Goal: Task Accomplishment & Management: Use online tool/utility

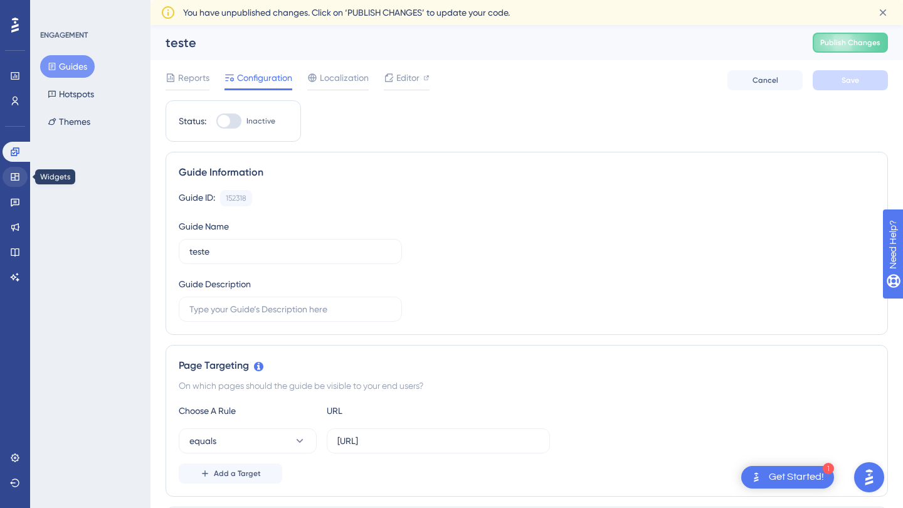
click at [14, 176] on icon at bounding box center [15, 177] width 10 height 10
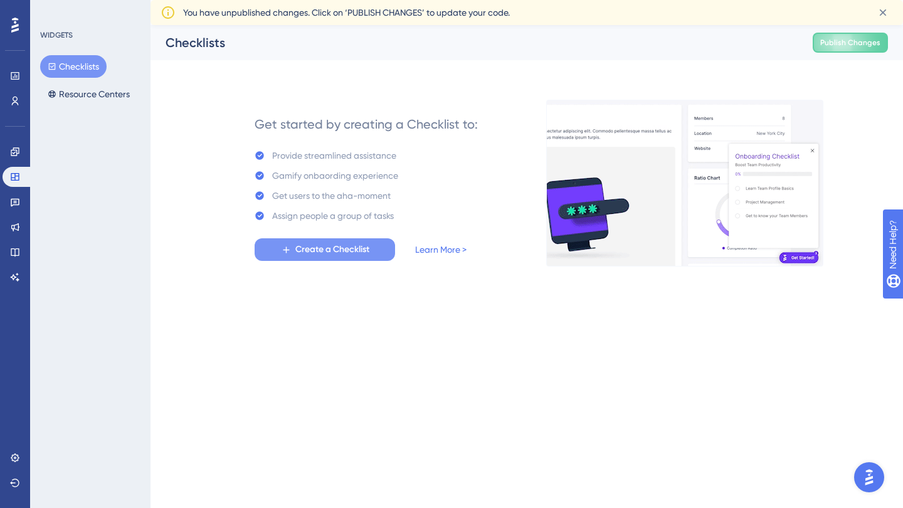
click at [331, 251] on span "Create a Checklist" at bounding box center [332, 249] width 74 height 15
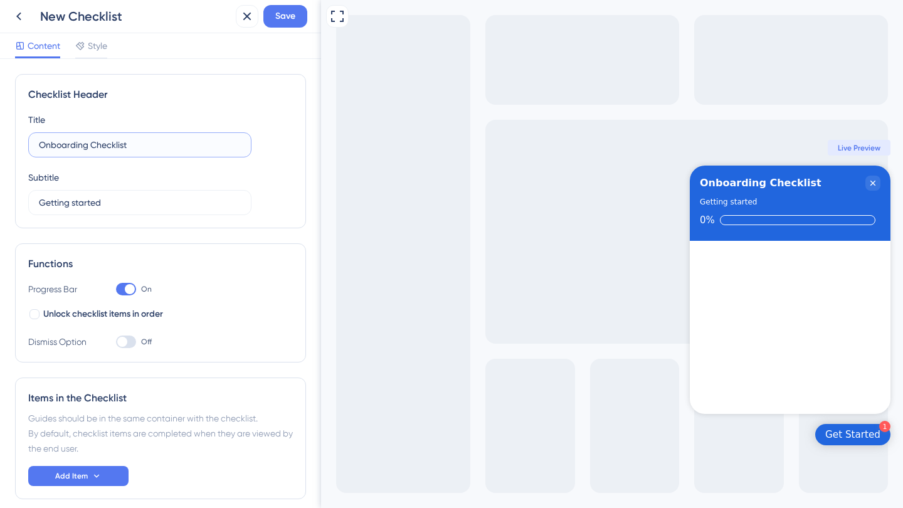
click at [124, 146] on input "Onboarding Checklist" at bounding box center [140, 145] width 202 height 14
type input "C"
type input "O"
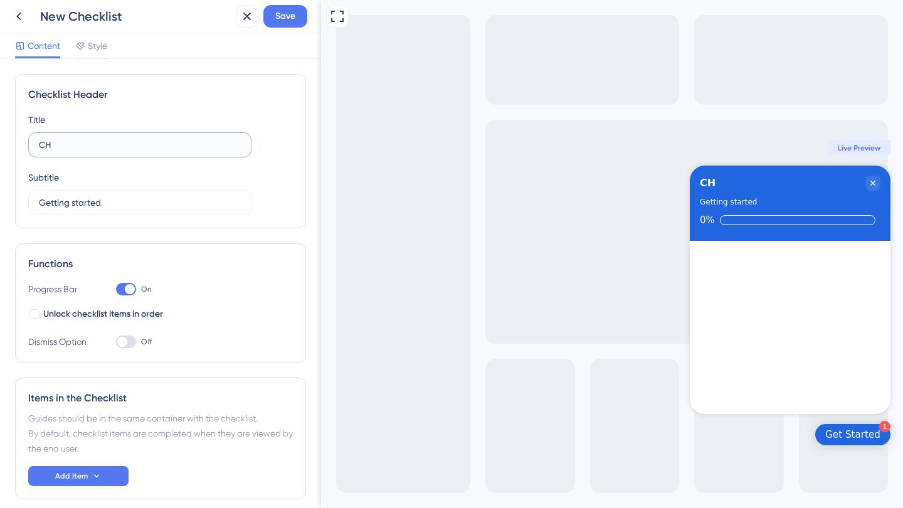
type input "C"
type input "Guia da plataforma"
click at [103, 201] on input "Getting started" at bounding box center [140, 203] width 202 height 14
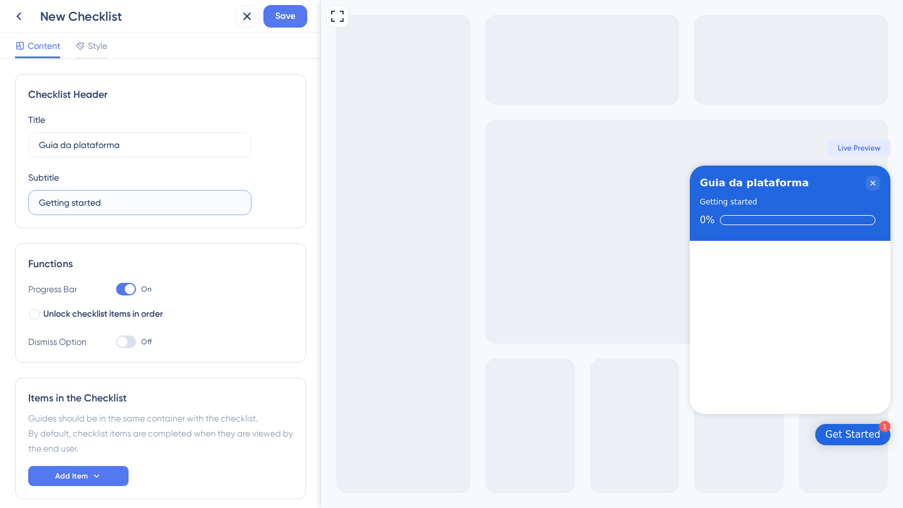
type input "C"
type input "Entenda todos os detalhes"
click at [104, 312] on span "Unlock checklist items in order" at bounding box center [103, 314] width 120 height 15
checkbox input "true"
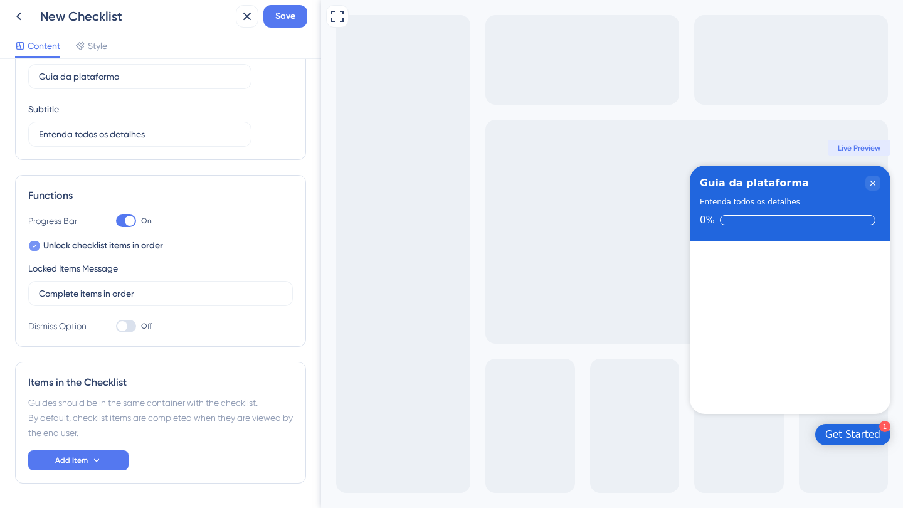
scroll to position [72, 0]
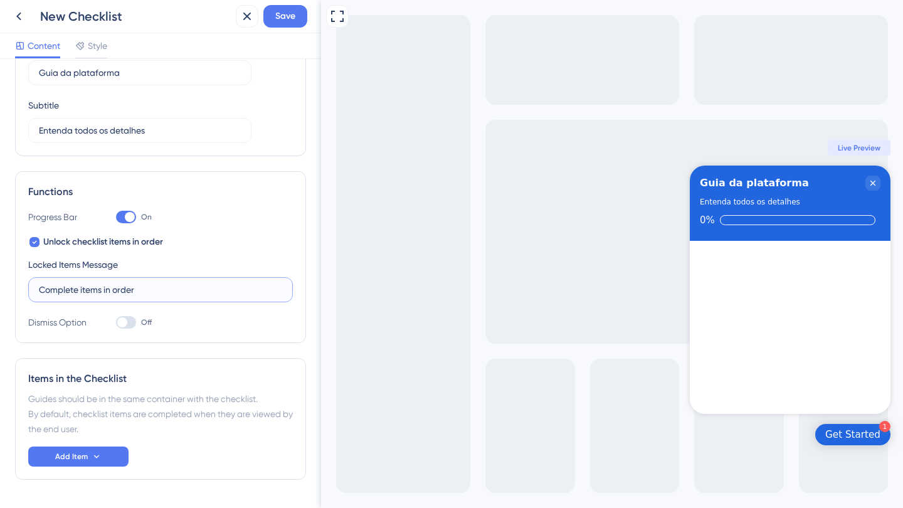
click at [116, 288] on input "Complete items in order" at bounding box center [160, 290] width 243 height 14
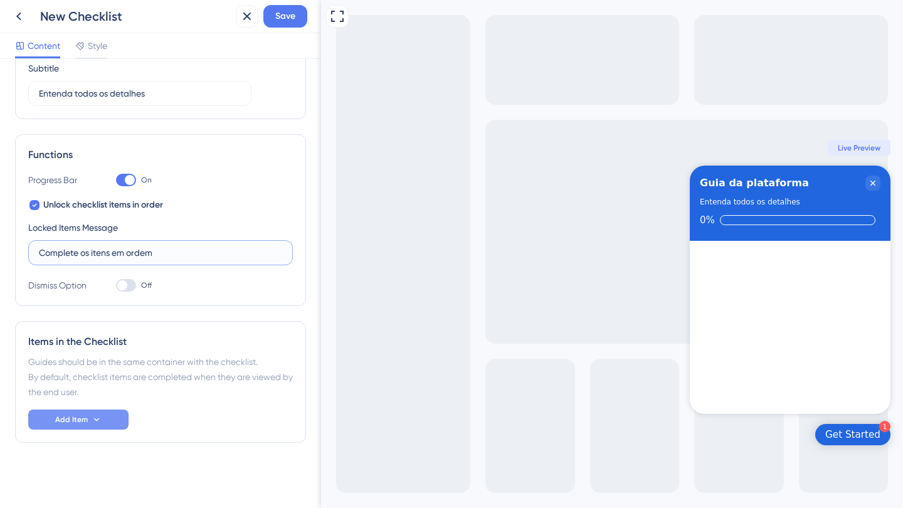
type input "Complete os itens em ordem"
click at [100, 419] on icon at bounding box center [97, 419] width 10 height 10
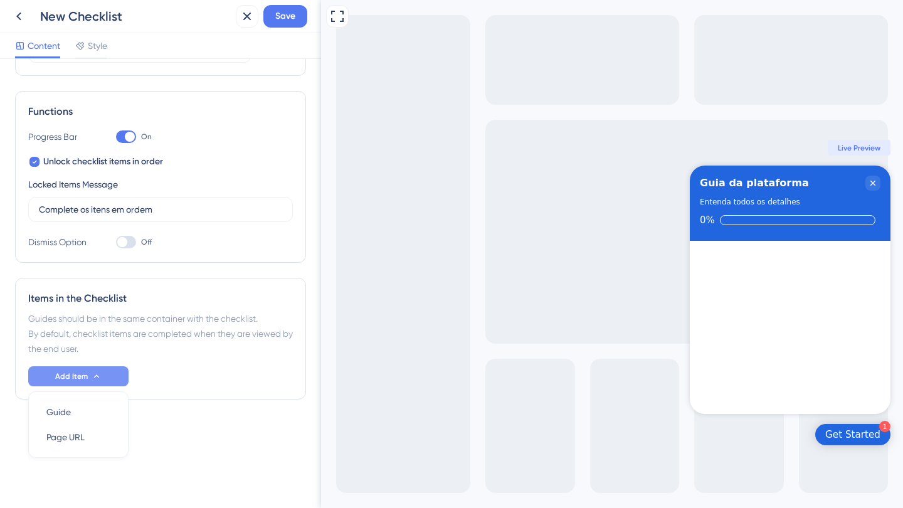
click at [145, 294] on div "Items in the Checklist" at bounding box center [160, 298] width 265 height 15
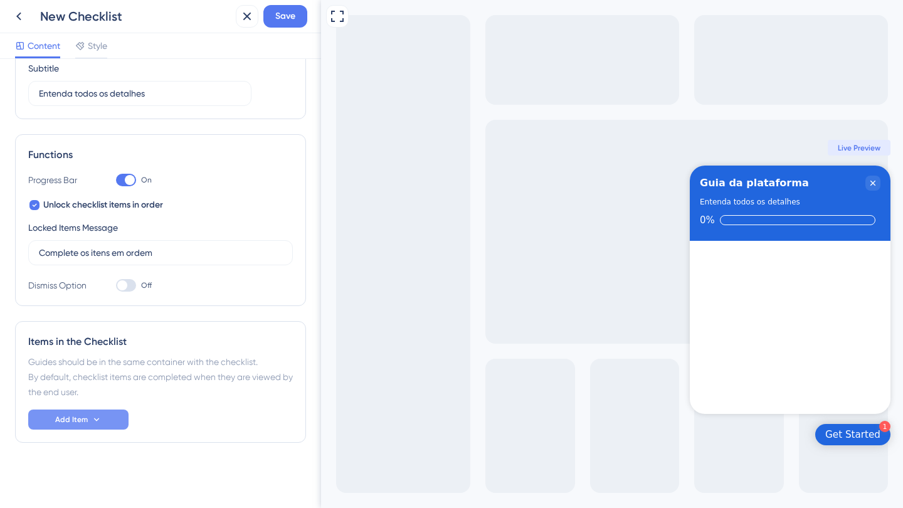
scroll to position [109, 0]
click at [98, 42] on span "Style" at bounding box center [97, 45] width 19 height 15
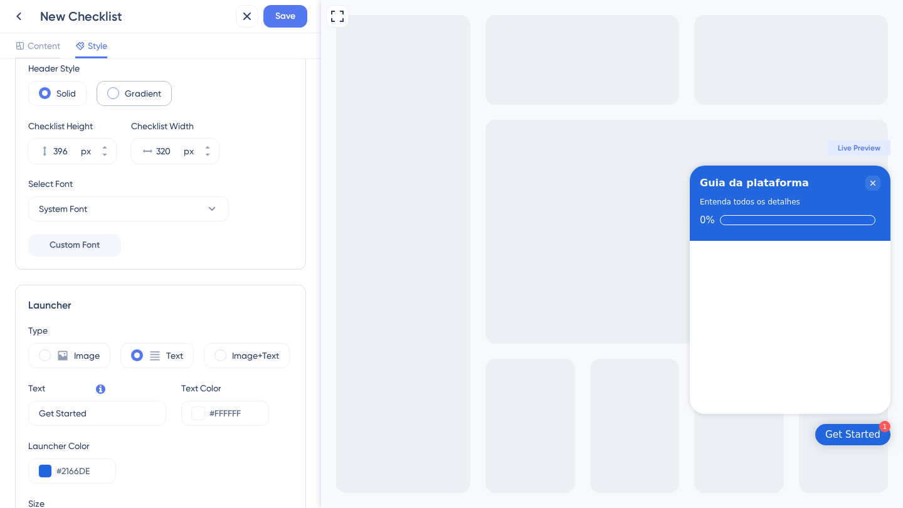
click at [112, 95] on span at bounding box center [113, 93] width 12 height 12
click at [123, 89] on input "radio" at bounding box center [123, 89] width 0 height 0
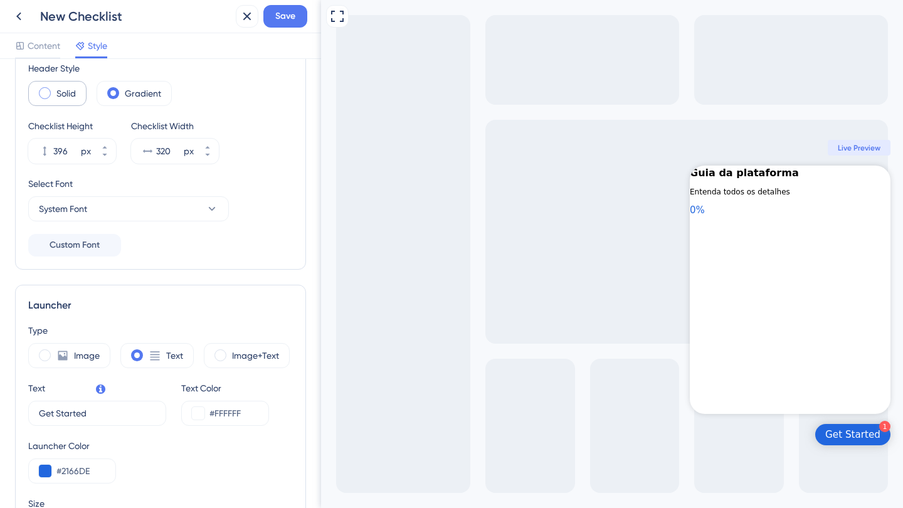
click at [65, 94] on label "Solid" at bounding box center [65, 93] width 19 height 15
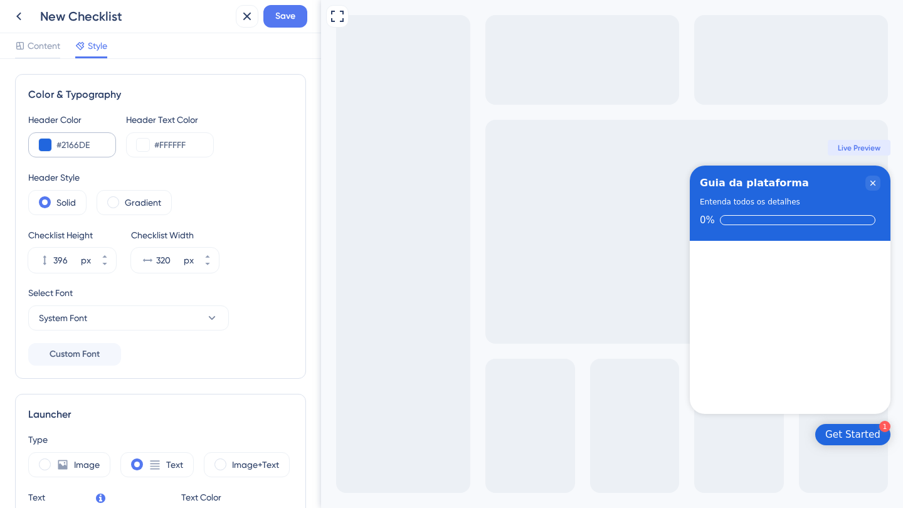
click at [51, 147] on button at bounding box center [45, 145] width 13 height 13
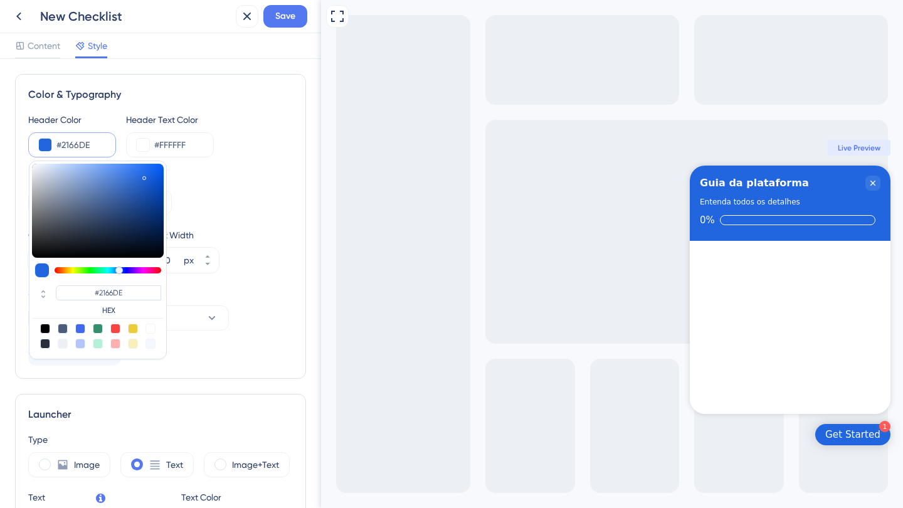
click at [255, 174] on div "Header Style" at bounding box center [160, 177] width 265 height 15
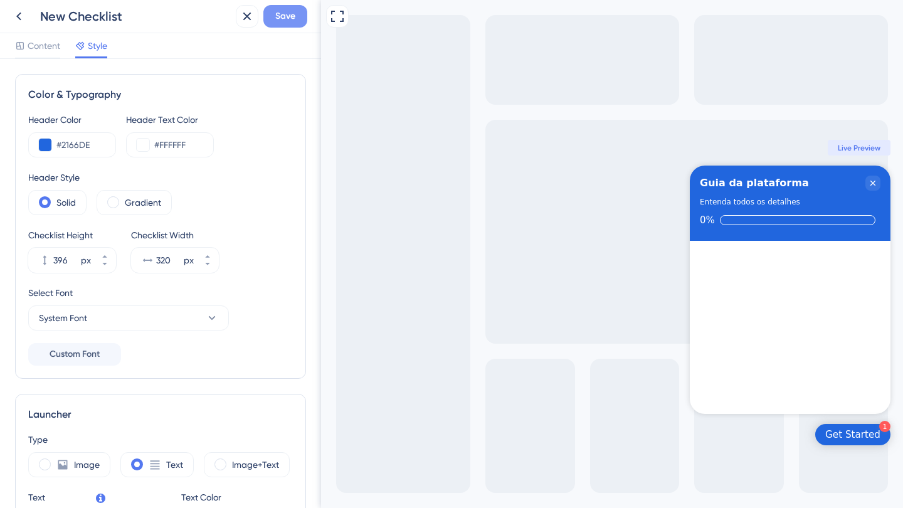
click at [287, 15] on span "Save" at bounding box center [285, 16] width 20 height 15
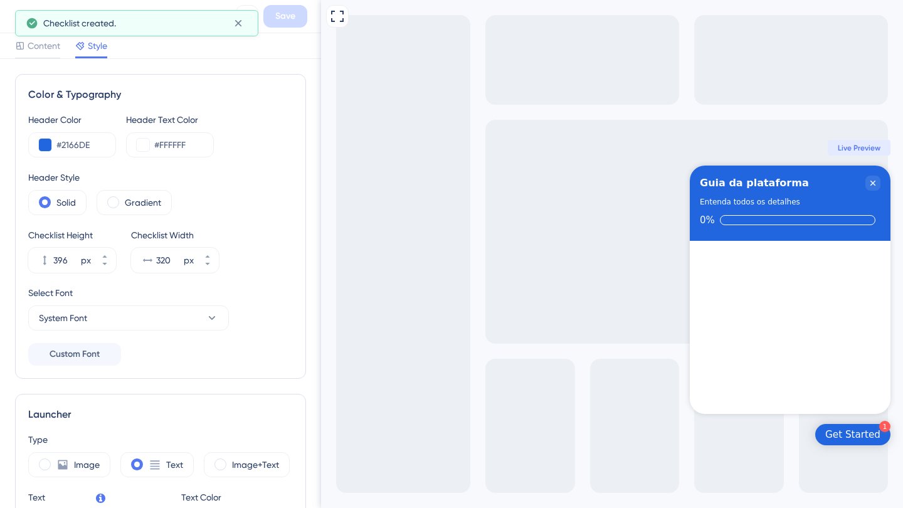
click at [21, 13] on div "Checklist created." at bounding box center [136, 23] width 243 height 26
click at [12, 14] on icon at bounding box center [18, 16] width 15 height 15
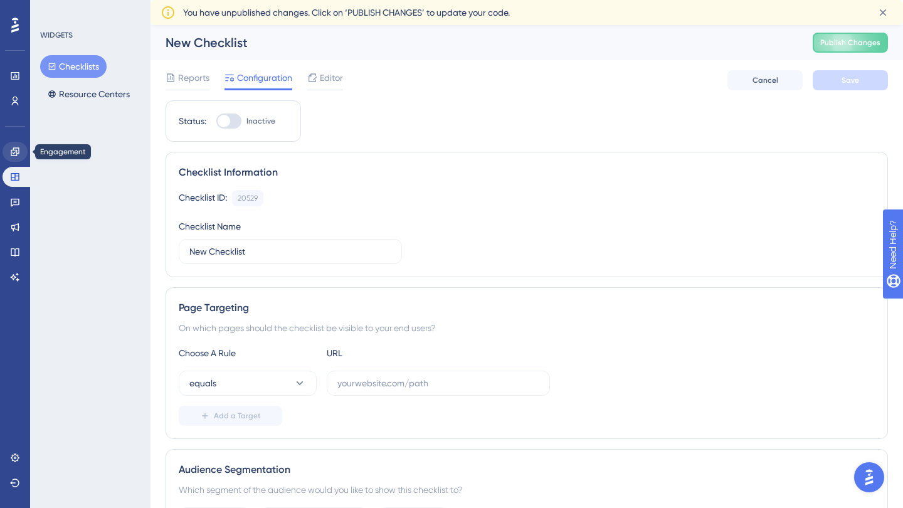
click at [21, 149] on link at bounding box center [15, 152] width 25 height 20
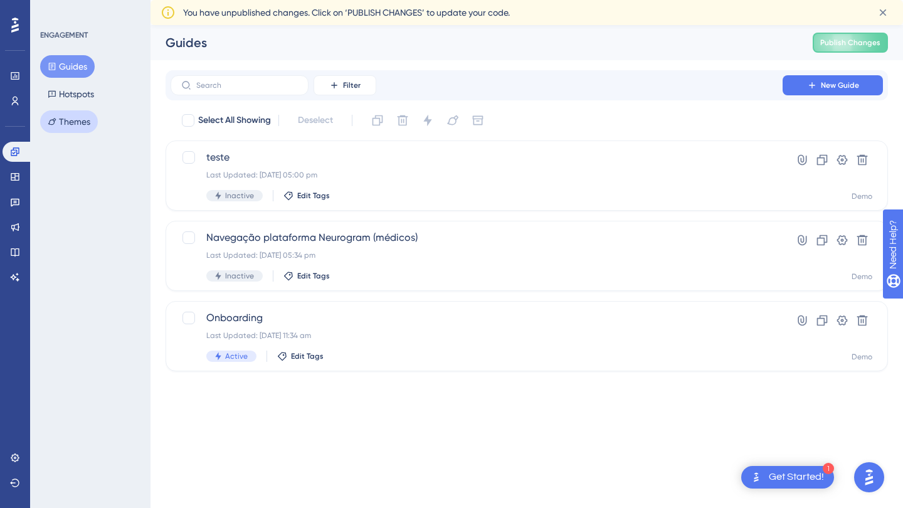
click at [95, 124] on button "Themes" at bounding box center [69, 121] width 58 height 23
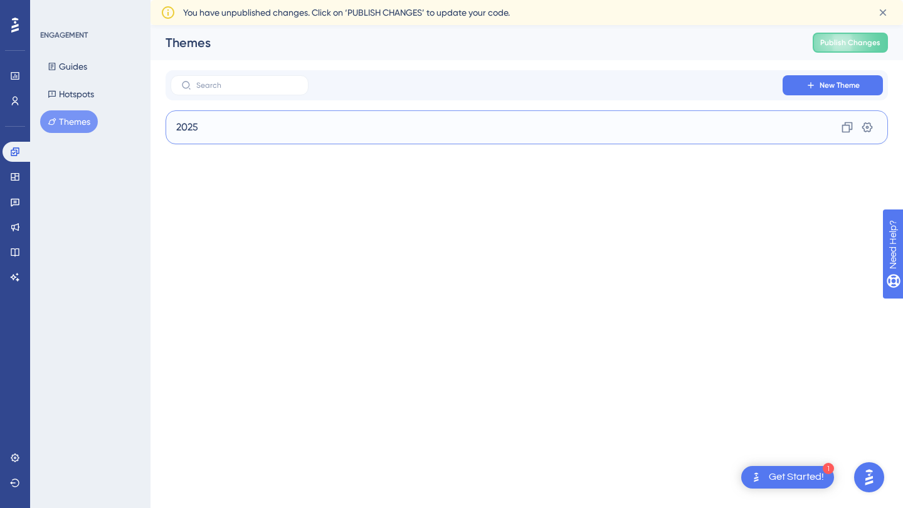
click at [215, 123] on div "2025 Clone Settings" at bounding box center [527, 127] width 722 height 34
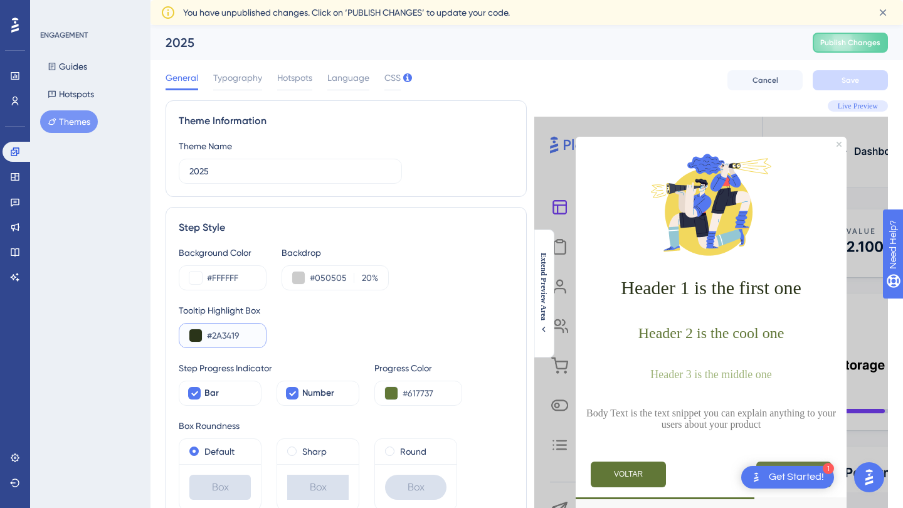
click at [233, 339] on input "#2A3419" at bounding box center [231, 335] width 49 height 15
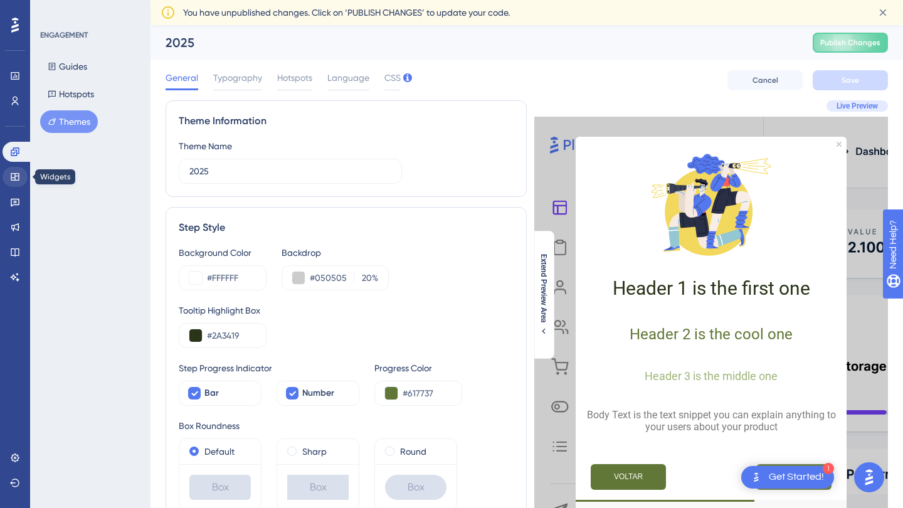
click at [14, 173] on icon at bounding box center [15, 177] width 8 height 8
click at [421, 397] on input "#617737" at bounding box center [427, 393] width 49 height 15
click at [77, 72] on button "Guides" at bounding box center [67, 66] width 55 height 23
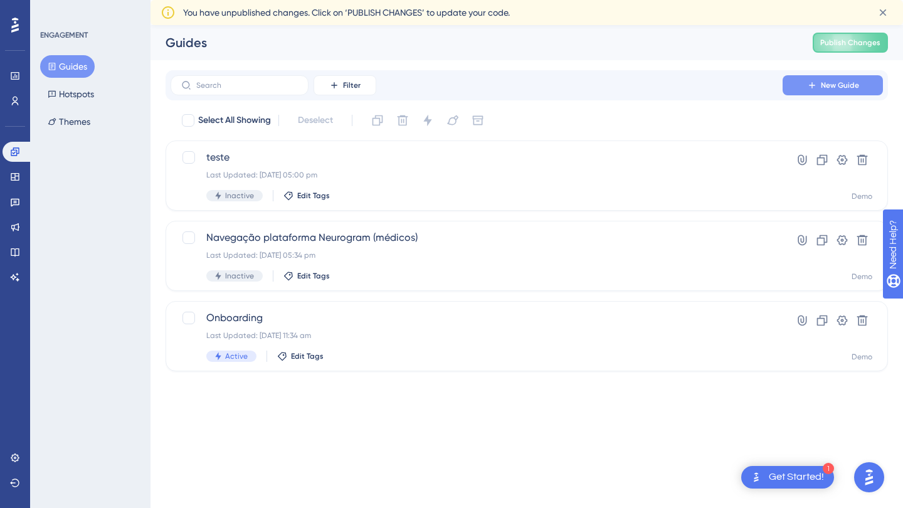
click at [793, 87] on button "New Guide" at bounding box center [833, 85] width 100 height 20
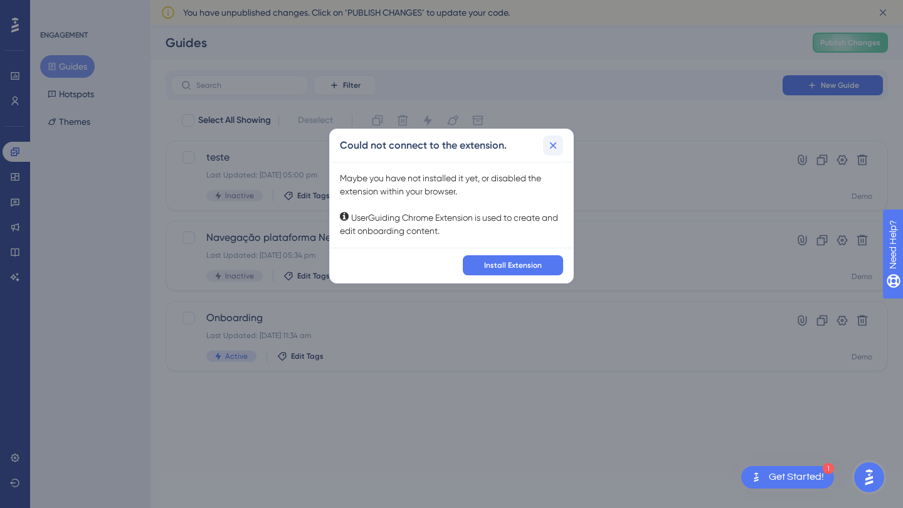
click at [552, 147] on icon at bounding box center [553, 145] width 13 height 13
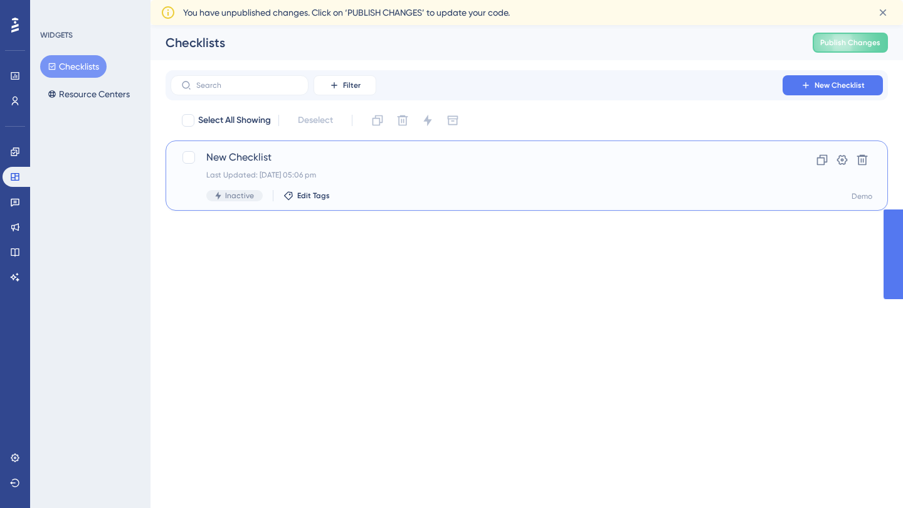
click at [243, 147] on div "New Checklist Last Updated: [DATE] 05:06 pm Inactive Edit Tags Clone Settings D…" at bounding box center [527, 175] width 722 height 70
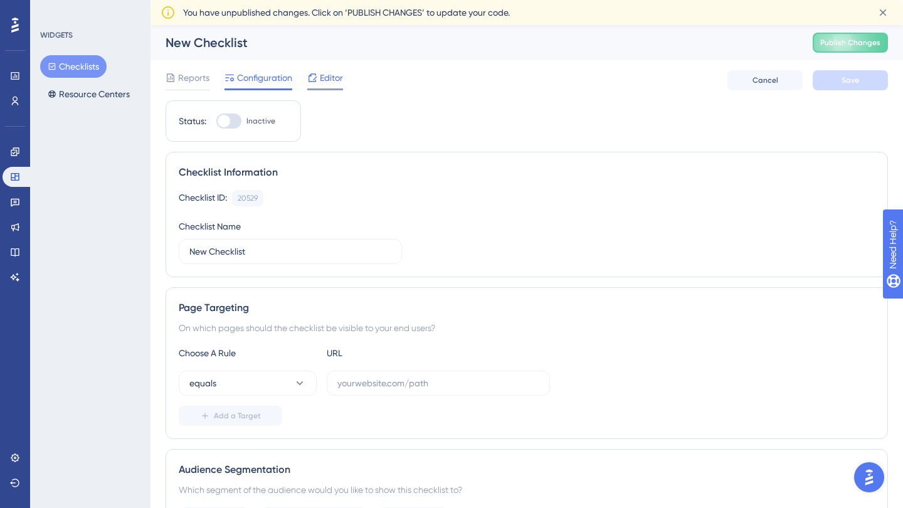
click at [328, 79] on span "Editor" at bounding box center [331, 77] width 23 height 15
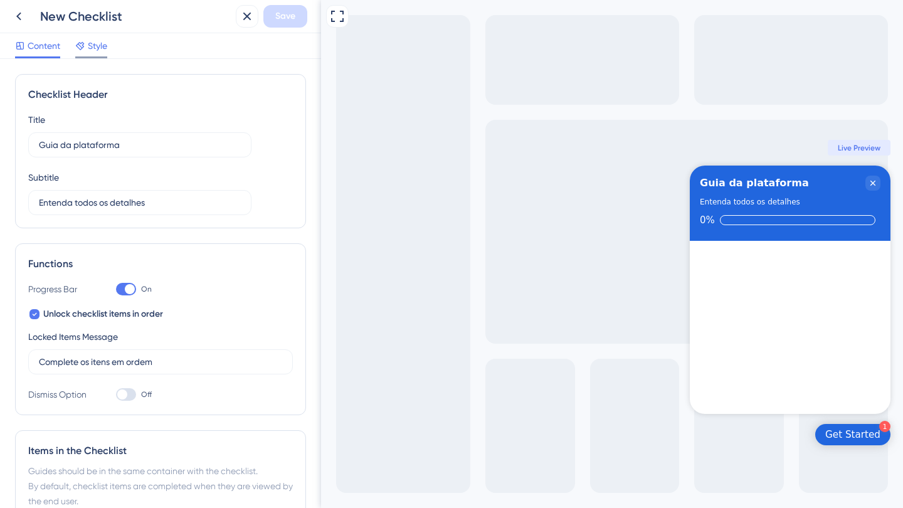
click at [101, 46] on span "Style" at bounding box center [97, 45] width 19 height 15
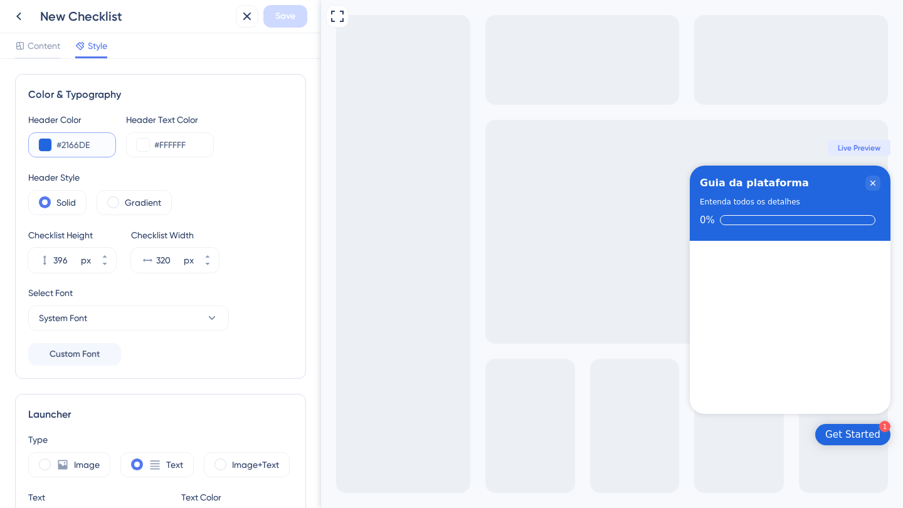
click at [84, 144] on input "#2166DE" at bounding box center [80, 144] width 49 height 15
paste input "A3419"
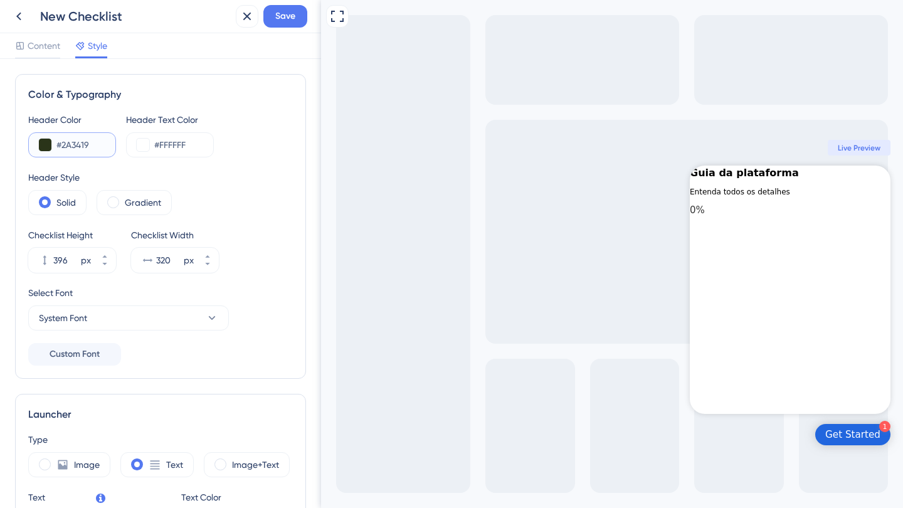
click at [73, 145] on input "#2A3419" at bounding box center [80, 144] width 49 height 15
paste input "617737"
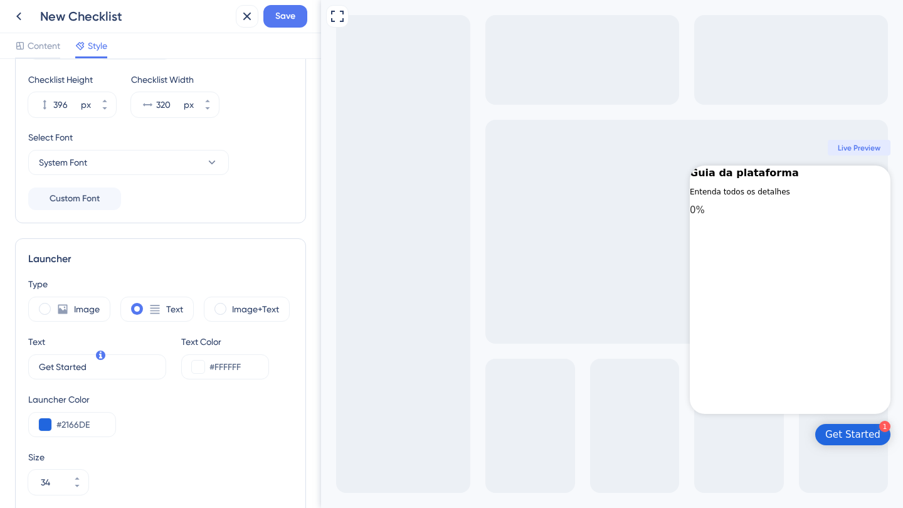
scroll to position [158, 0]
type input "#617737"
click at [137, 157] on button "System Font" at bounding box center [128, 159] width 201 height 25
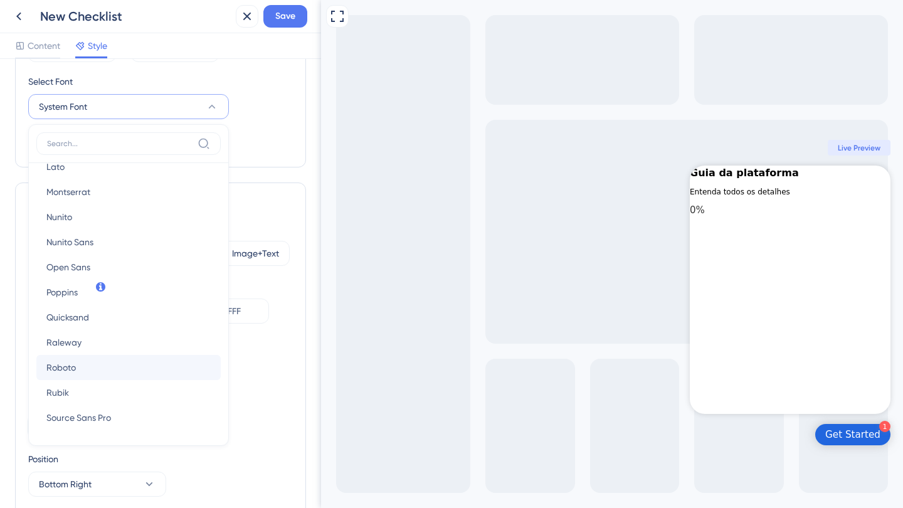
scroll to position [117, 0]
click at [77, 366] on button "Roboto Roboto" at bounding box center [128, 367] width 184 height 25
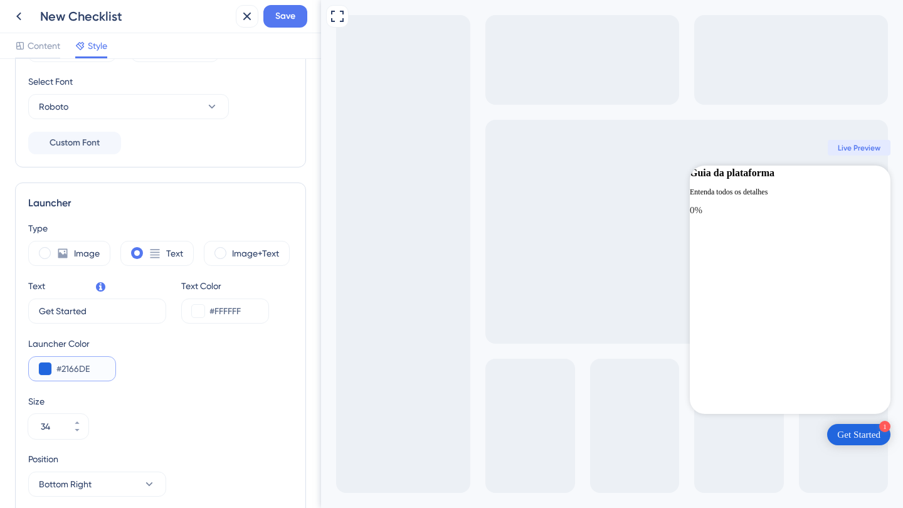
click at [73, 368] on input "#2166DE" at bounding box center [80, 368] width 49 height 15
paste input "617737"
type input "#617737"
click at [122, 339] on div "Launcher Color #617737" at bounding box center [160, 358] width 265 height 45
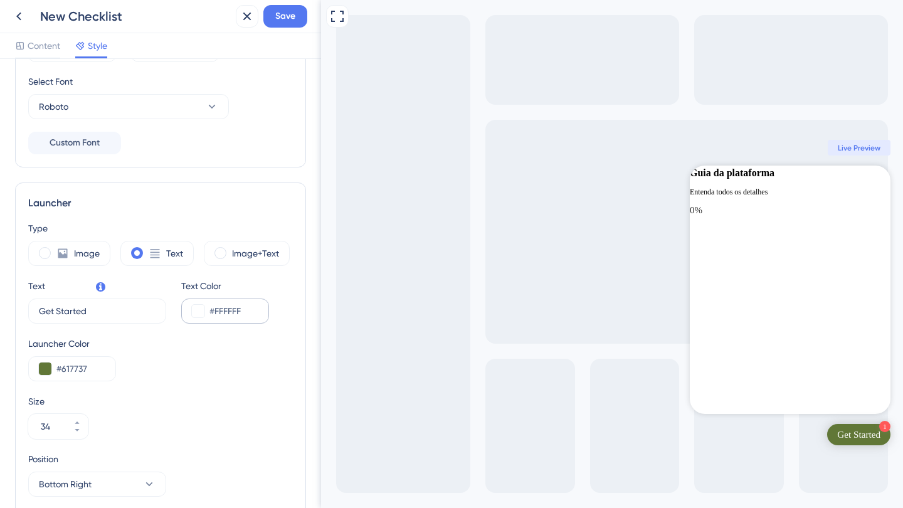
click at [196, 313] on button at bounding box center [198, 311] width 13 height 13
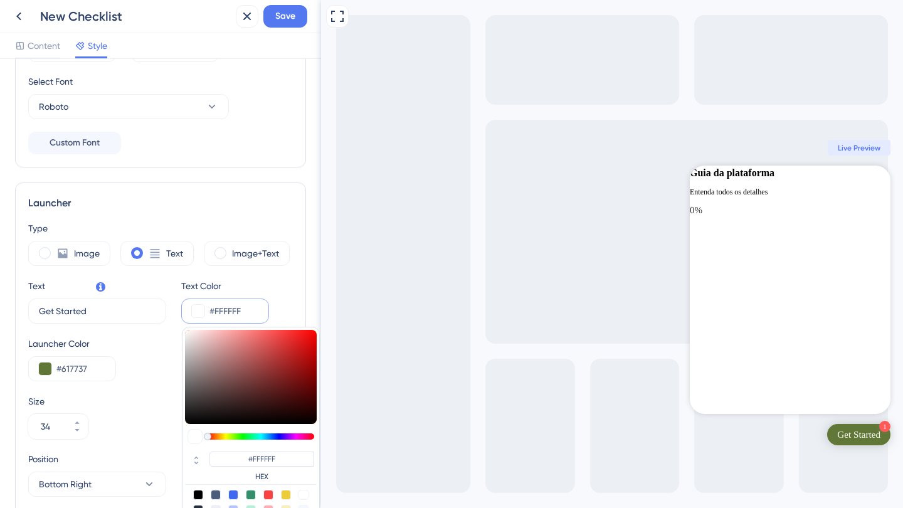
type input "#8d6565"
type input "#8D6565"
type input "#866262"
type input "#2e2a2a"
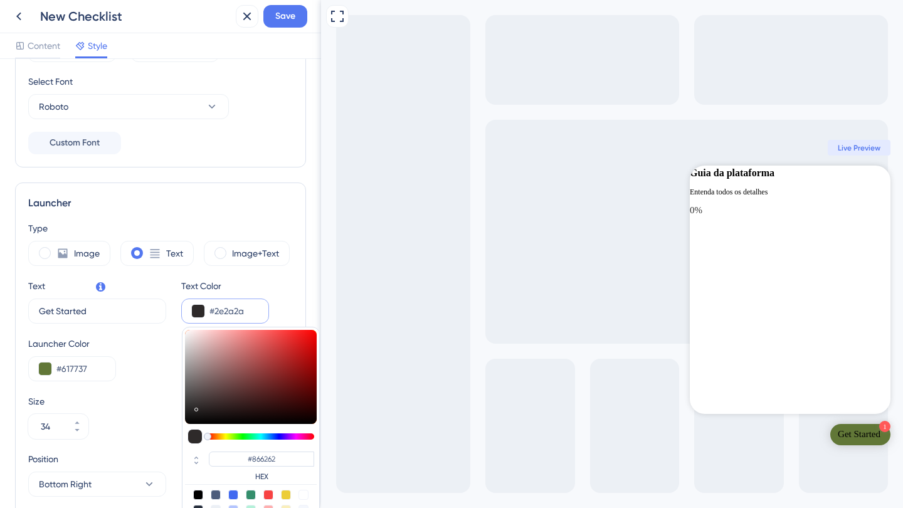
type input "#2E2A2A"
type input "#000000"
drag, startPoint x: 222, startPoint y: 372, endPoint x: 134, endPoint y: 485, distance: 143.0
click at [134, 485] on div "Type Image Text Image+Text Text Get Started 9 Text Color #000000 #000000 HEX La…" at bounding box center [160, 388] width 265 height 334
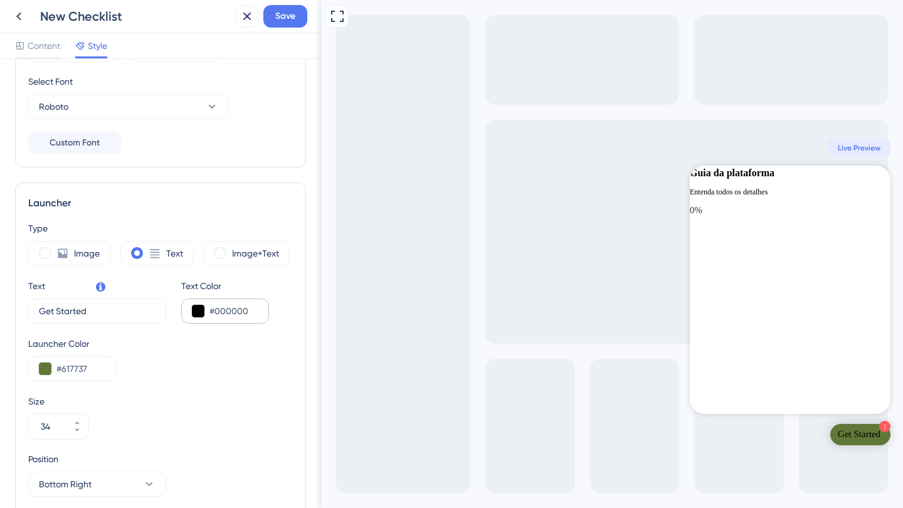
click at [191, 313] on div "#000000" at bounding box center [225, 310] width 88 height 25
click at [196, 312] on button at bounding box center [198, 311] width 13 height 13
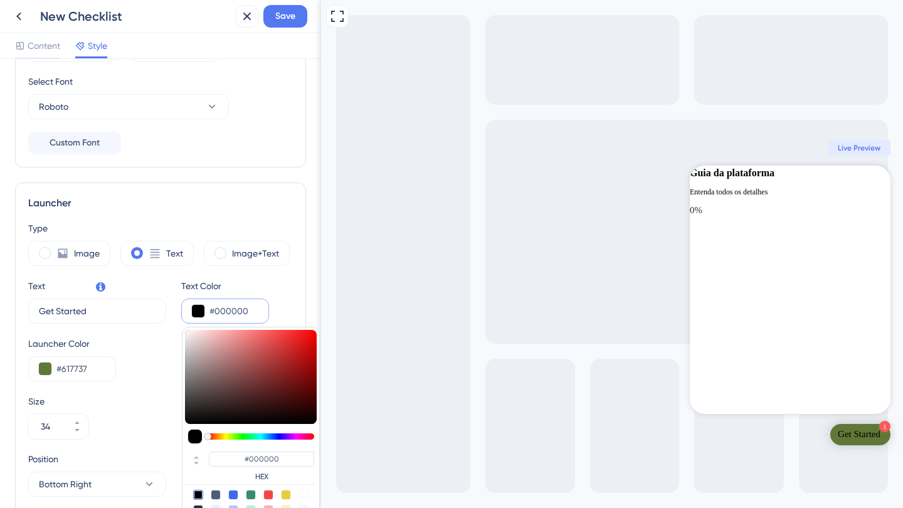
type input "#a37676"
type input "#A37676"
type input "#a37777"
type input "#A37777"
type input "#ac8888"
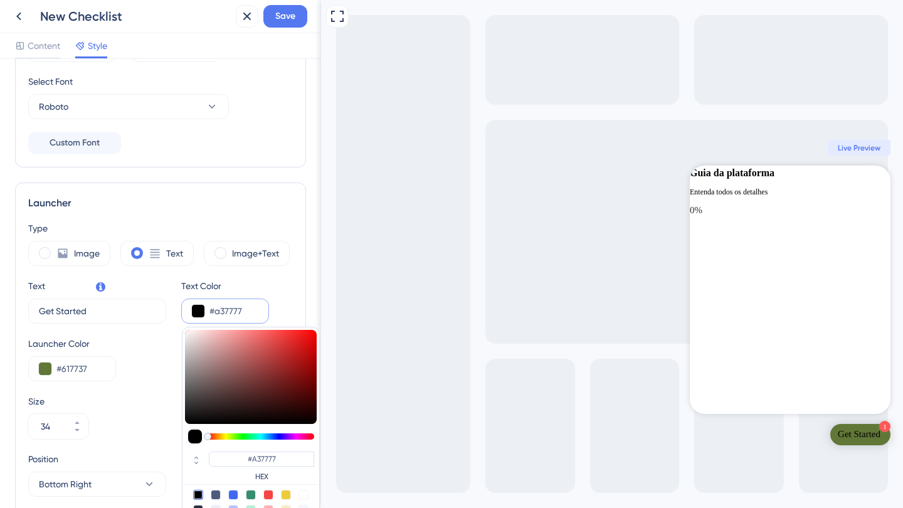
type input "#AC8888"
type input "#e2d7d7"
type input "#E2D7D7"
type input "#ffffff"
type input "#FFFFFF"
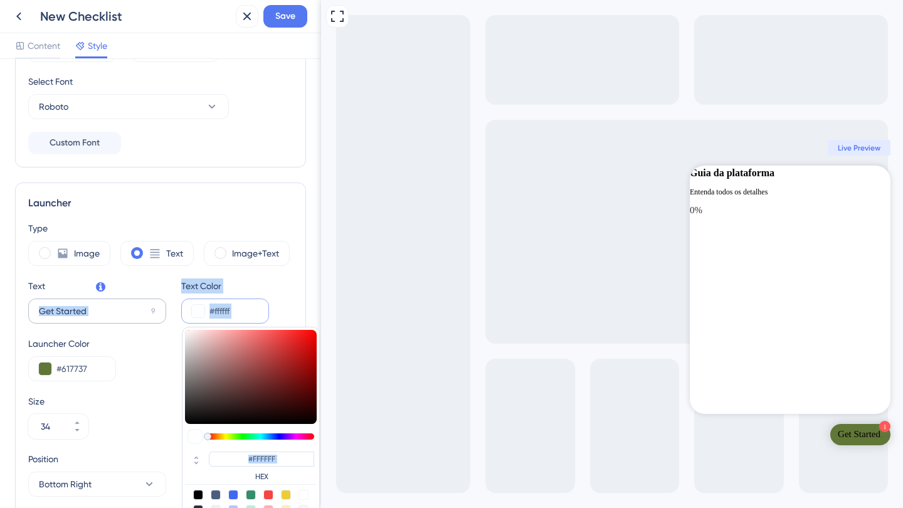
drag, startPoint x: 221, startPoint y: 364, endPoint x: 149, endPoint y: 305, distance: 93.6
click at [149, 305] on div "Text Get Started 9 Text Color #ffffff #FFFFFF HEX" at bounding box center [160, 300] width 265 height 45
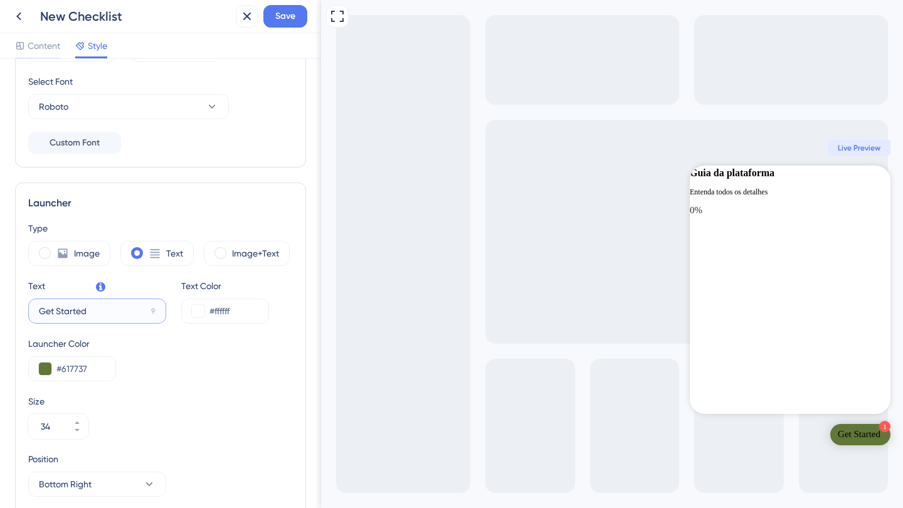
click at [73, 308] on input "Get Started" at bounding box center [92, 311] width 107 height 14
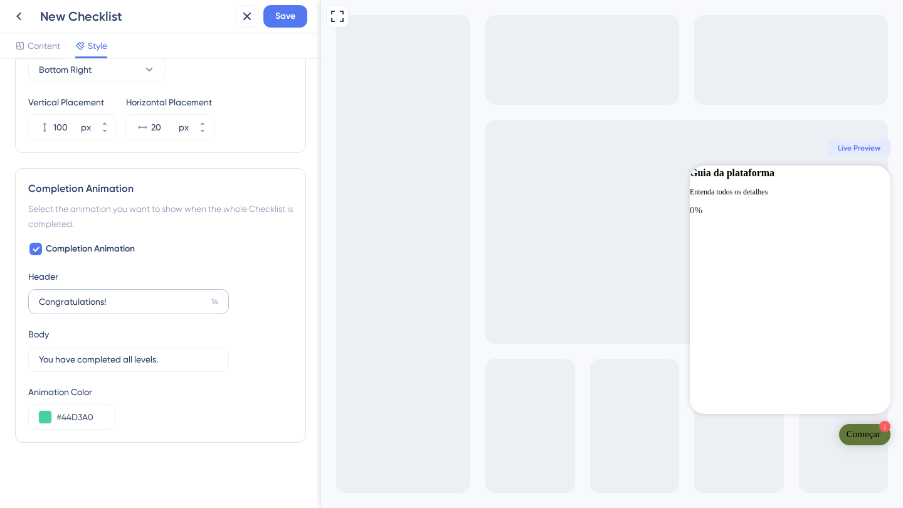
scroll to position [626, 0]
type input "Começar"
click at [94, 296] on input "Congratulations!" at bounding box center [122, 302] width 167 height 14
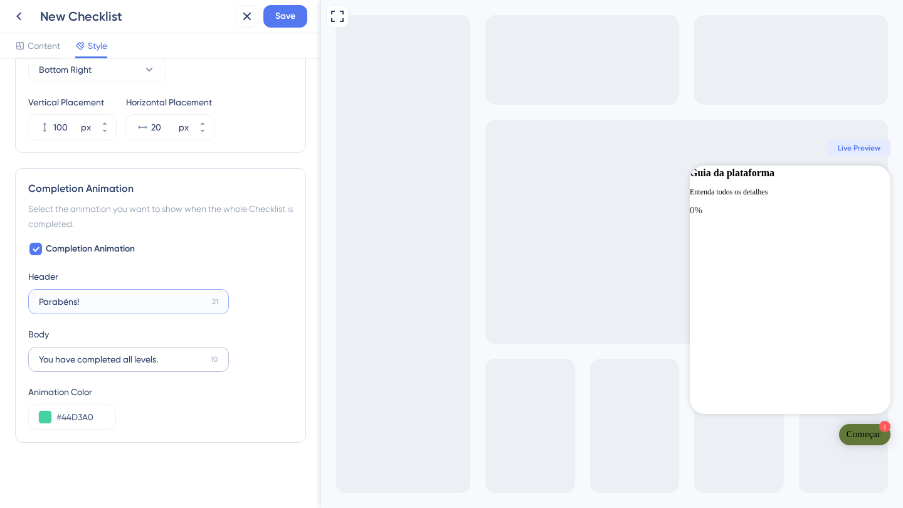
type input "Parabéns!"
click at [85, 357] on input "You have completed all levels." at bounding box center [122, 359] width 167 height 14
type input "Você concluiu nosso guia"
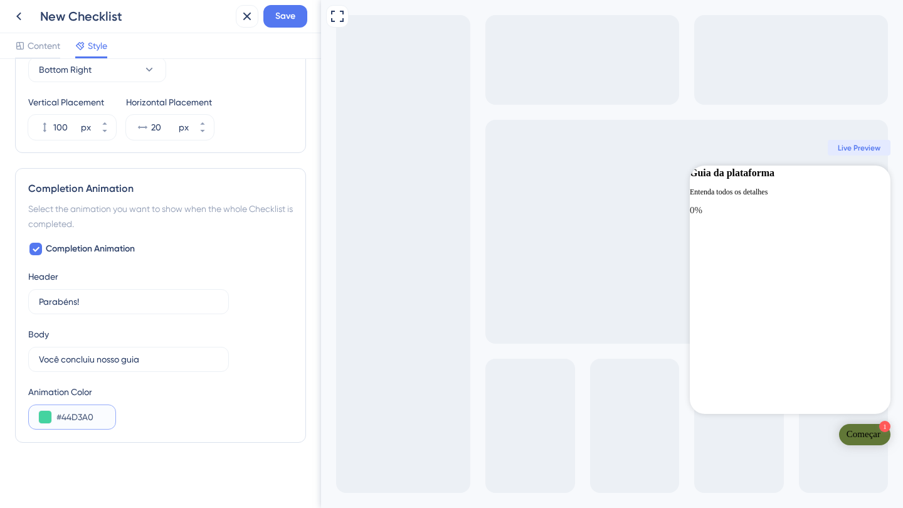
click at [76, 418] on input "#44D3A0" at bounding box center [80, 416] width 49 height 15
click at [46, 418] on button at bounding box center [45, 417] width 13 height 13
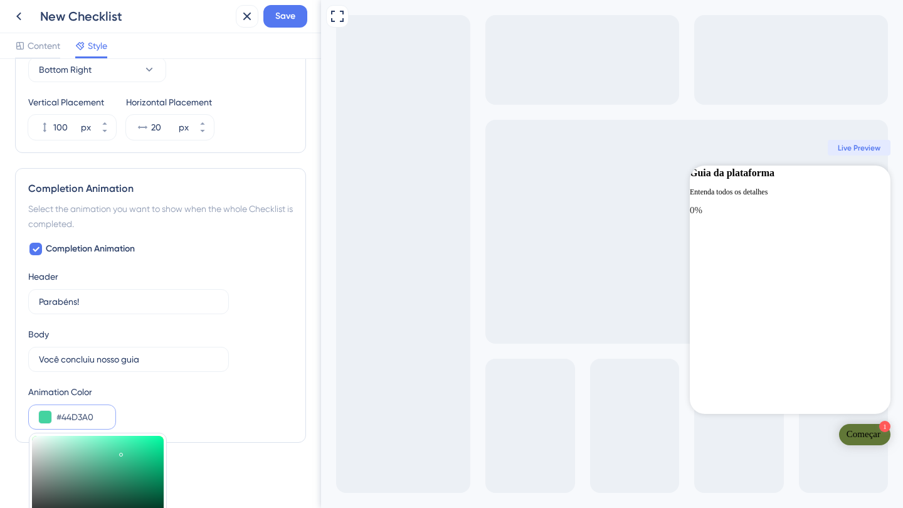
click at [83, 410] on input "#44D3A0" at bounding box center [80, 416] width 49 height 15
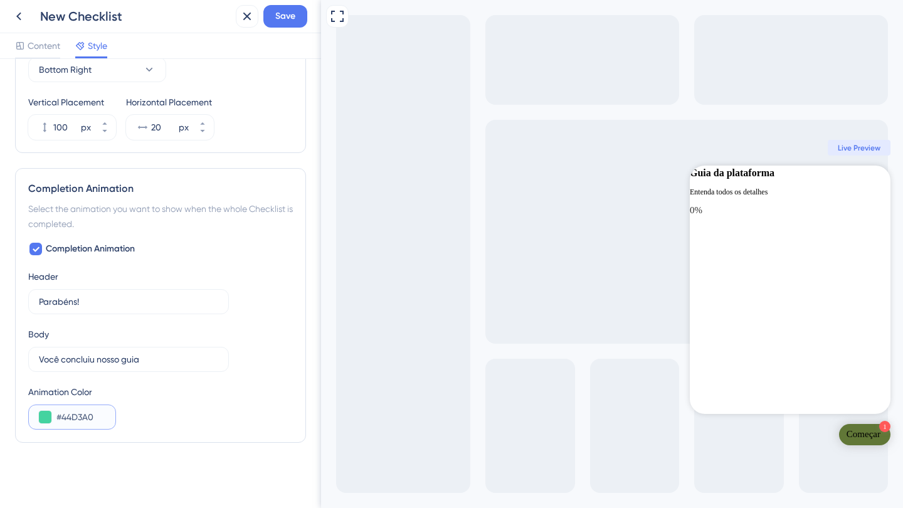
paste input "617737"
type input "#617737"
drag, startPoint x: 61, startPoint y: 361, endPoint x: 201, endPoint y: 358, distance: 139.2
click at [201, 358] on input "Você concluiu nosso guia" at bounding box center [122, 359] width 167 height 14
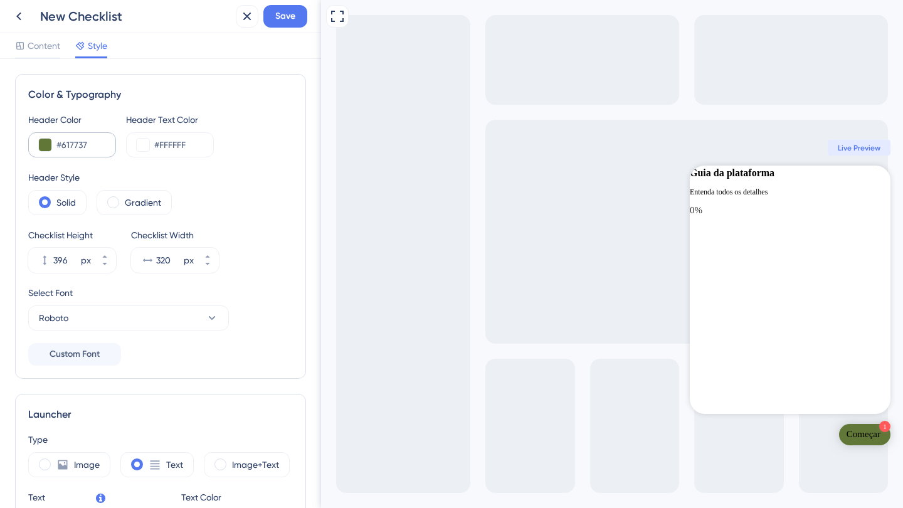
scroll to position [0, 0]
type input "Você finalizou o nosso guia."
click at [82, 143] on input "#617737" at bounding box center [80, 144] width 49 height 15
click at [145, 142] on button at bounding box center [143, 145] width 13 height 13
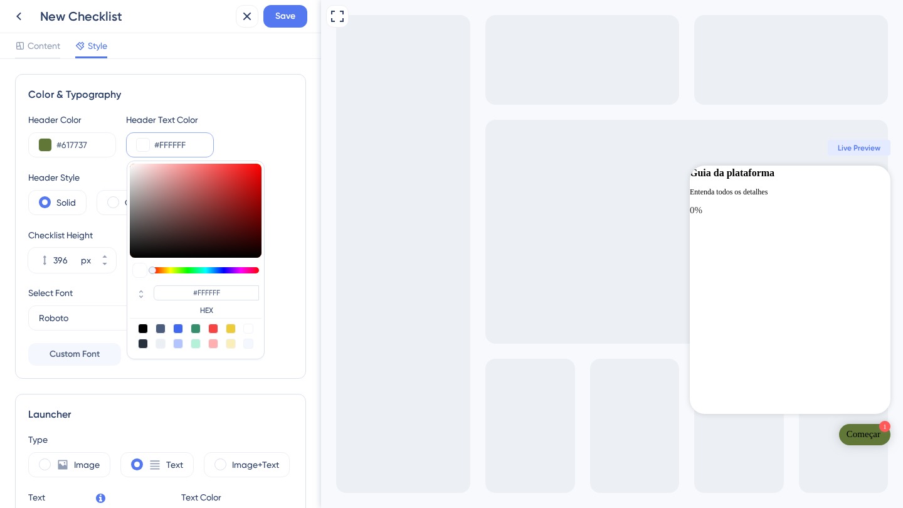
click at [227, 93] on div "Color & Typography" at bounding box center [160, 94] width 265 height 15
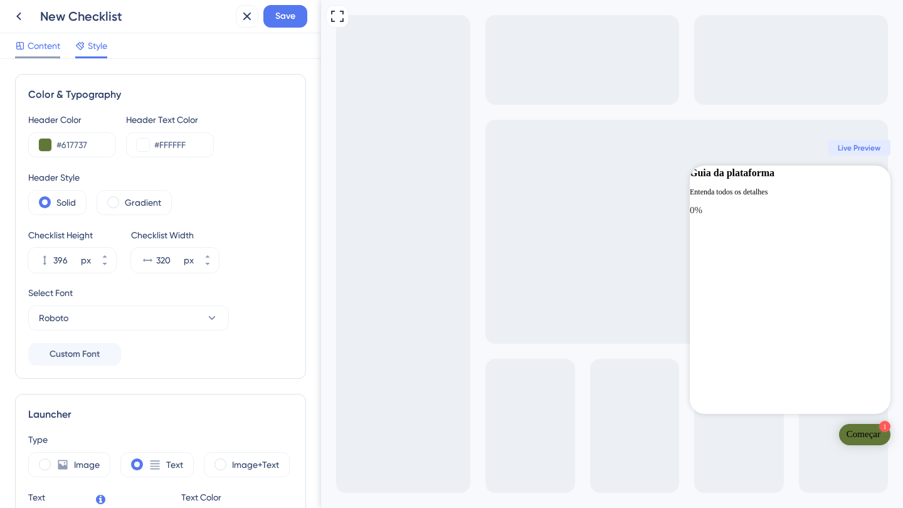
click at [50, 50] on span "Content" at bounding box center [44, 45] width 33 height 15
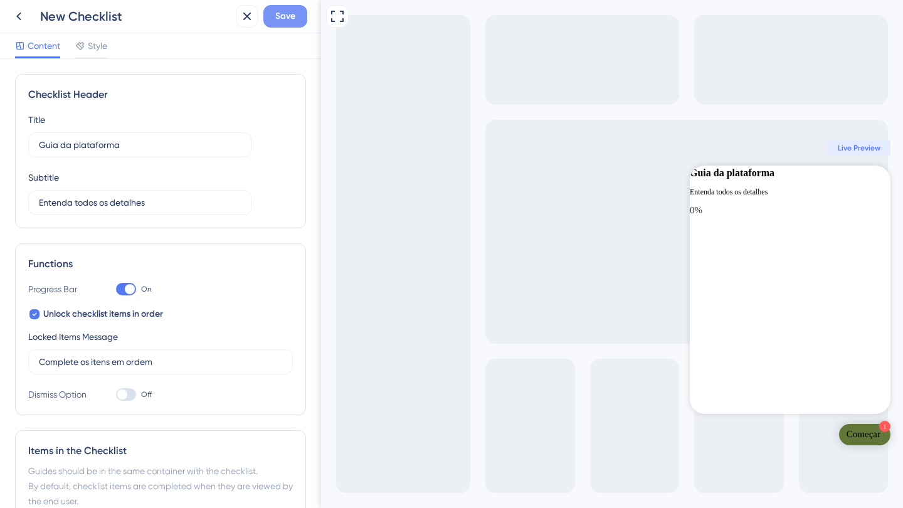
click at [290, 16] on span "Save" at bounding box center [285, 16] width 20 height 15
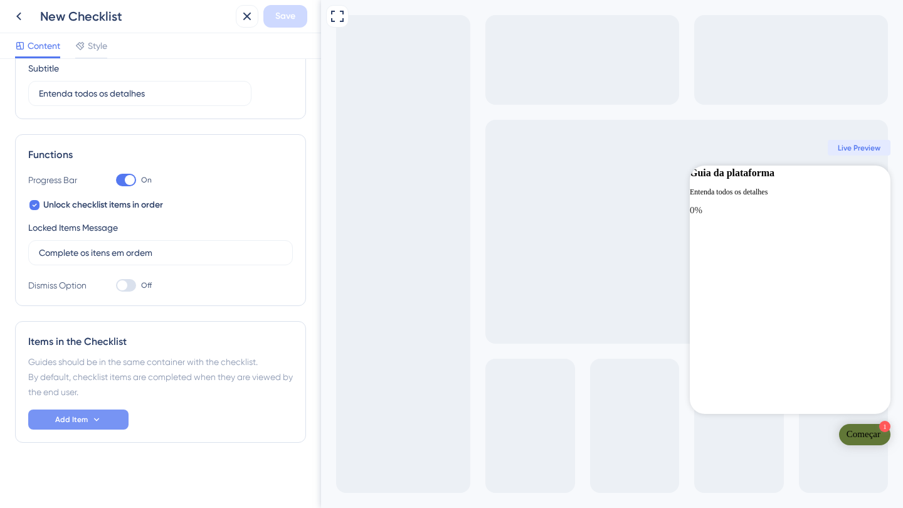
click at [82, 422] on span "Add Item" at bounding box center [71, 419] width 33 height 10
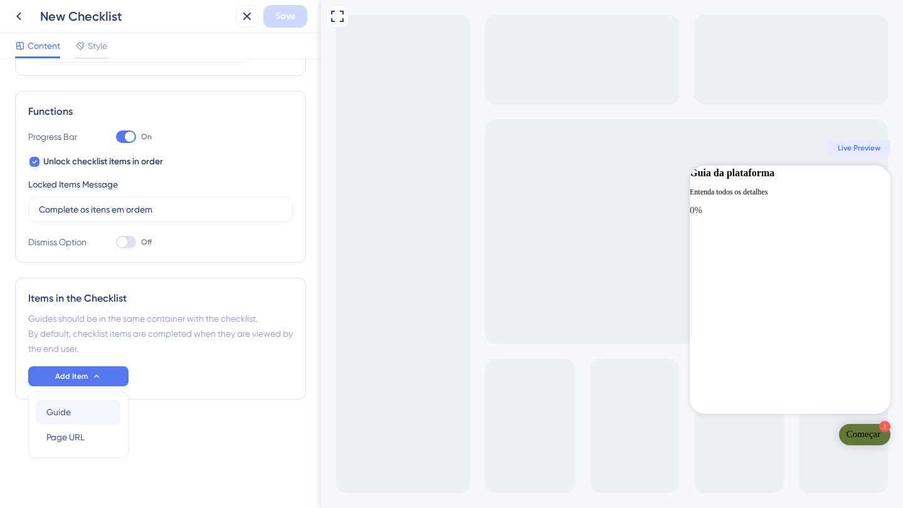
click at [84, 414] on div "Guide Guide" at bounding box center [78, 411] width 64 height 25
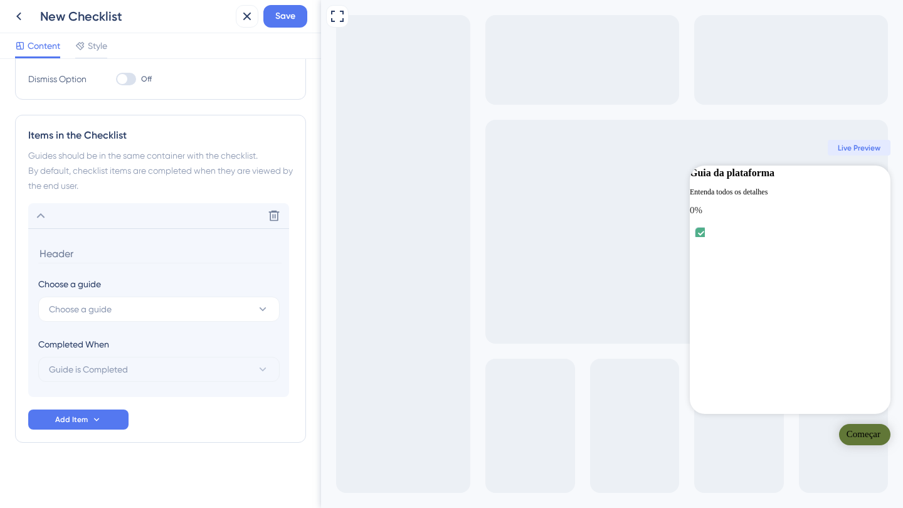
scroll to position [0, 0]
click at [134, 318] on button "Choose a guide" at bounding box center [158, 309] width 241 height 25
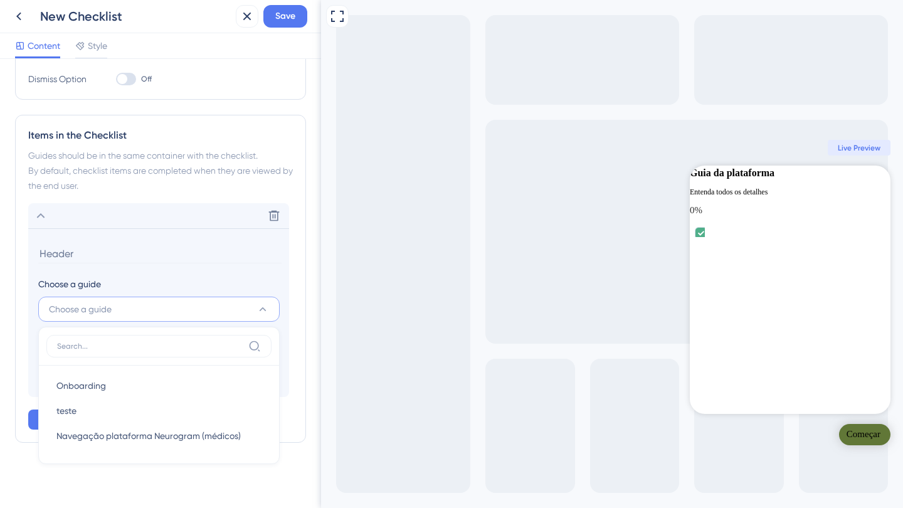
click at [176, 237] on section "Choose a guide Choose a guide Onboarding Onboarding teste teste Navegação plata…" at bounding box center [158, 312] width 261 height 169
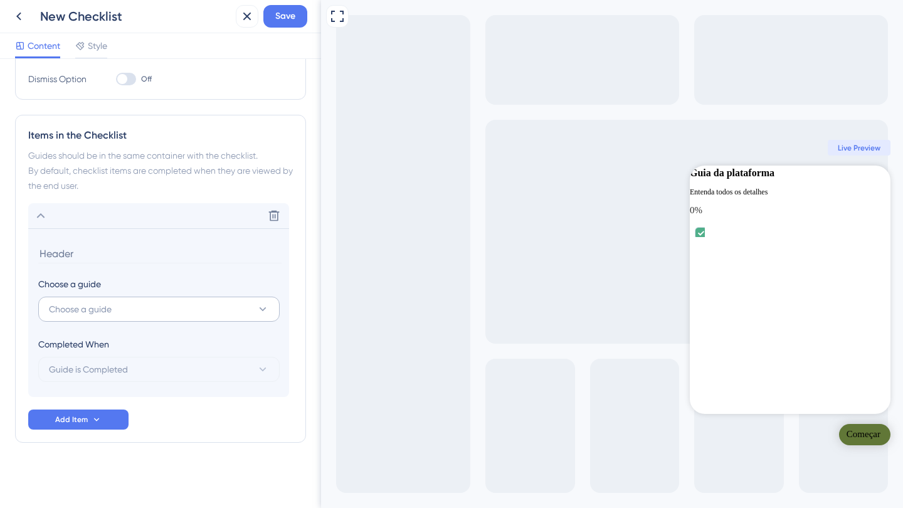
click at [144, 314] on button "Choose a guide" at bounding box center [158, 309] width 241 height 25
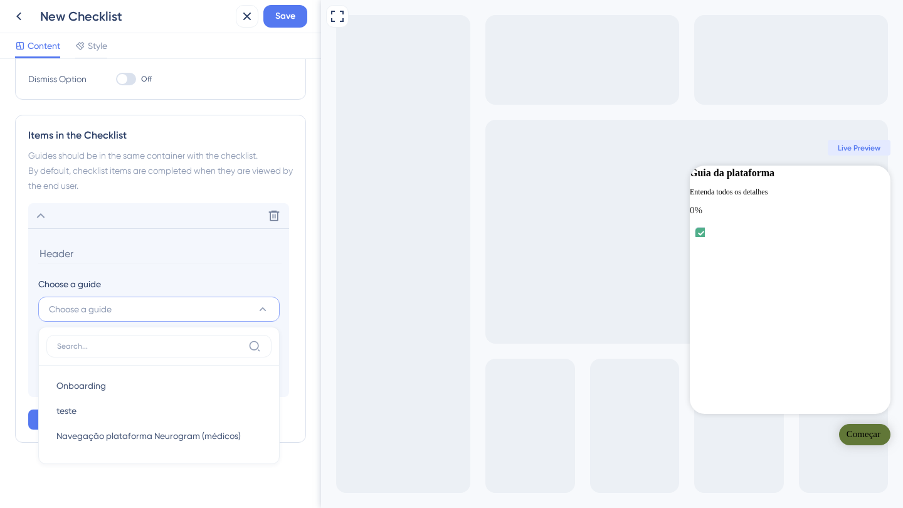
click at [144, 313] on button "Choose a guide" at bounding box center [158, 309] width 241 height 25
